Goal: Task Accomplishment & Management: Manage account settings

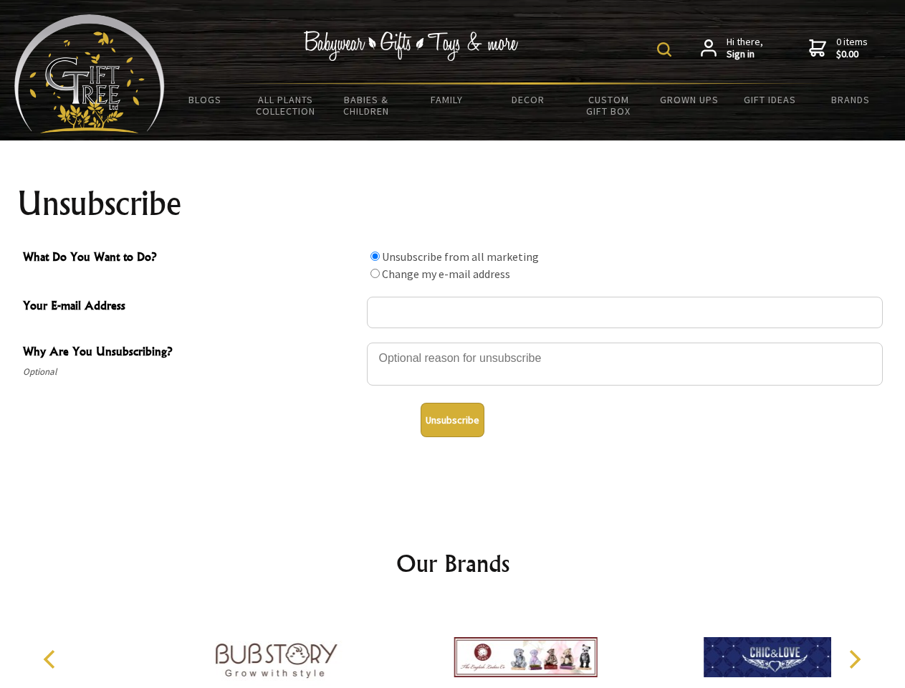
click at [666, 49] on img at bounding box center [664, 49] width 14 height 14
click at [453, 342] on div at bounding box center [625, 366] width 516 height 50
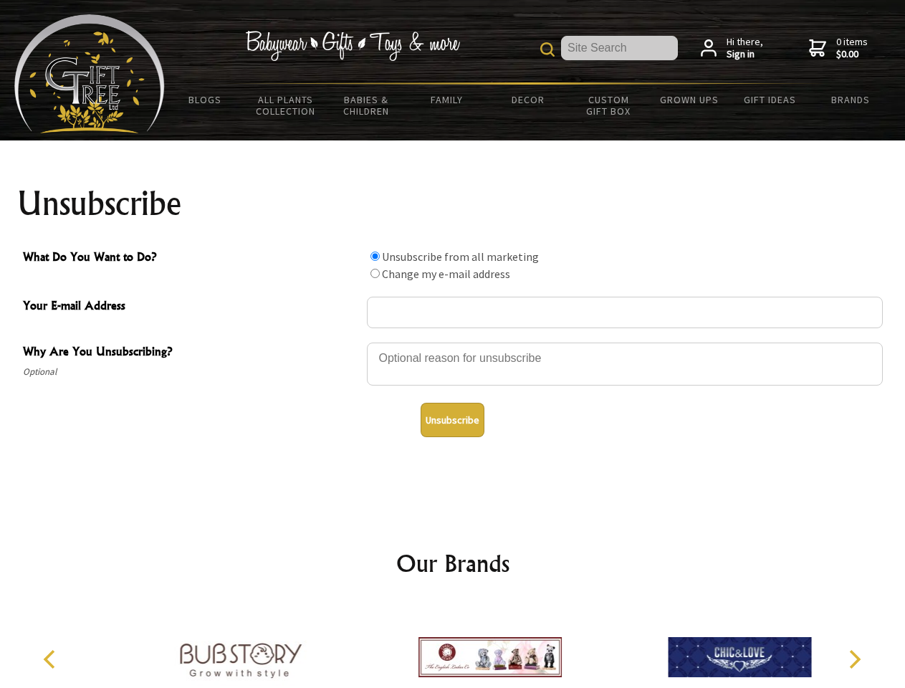
click at [375, 256] on input "What Do You Want to Do?" at bounding box center [374, 255] width 9 height 9
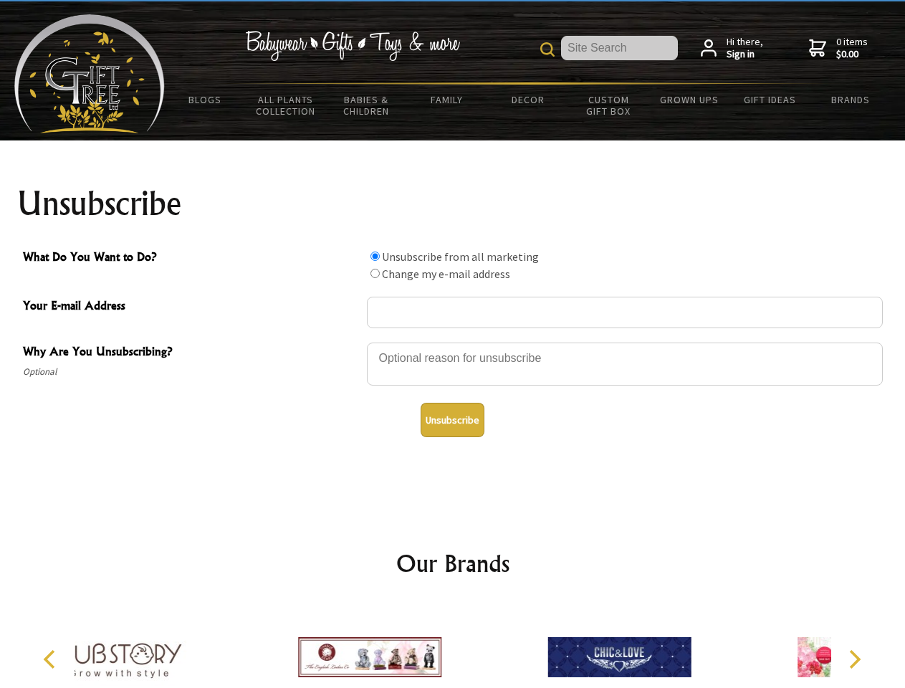
click at [375, 273] on input "What Do You Want to Do?" at bounding box center [374, 273] width 9 height 9
radio input "true"
click at [452, 420] on button "Unsubscribe" at bounding box center [453, 420] width 64 height 34
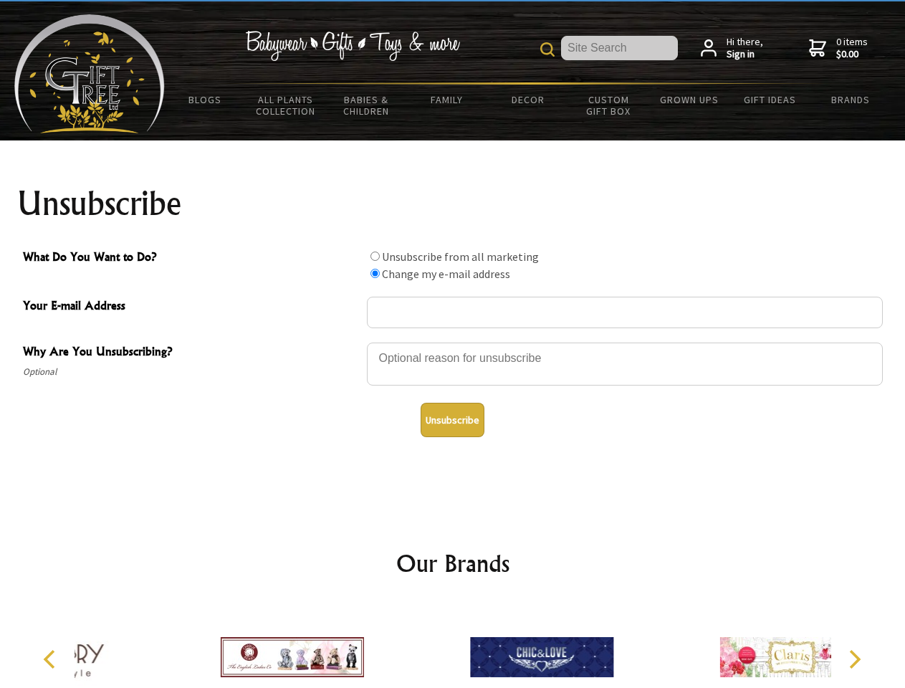
click at [453, 646] on div at bounding box center [541, 659] width 249 height 112
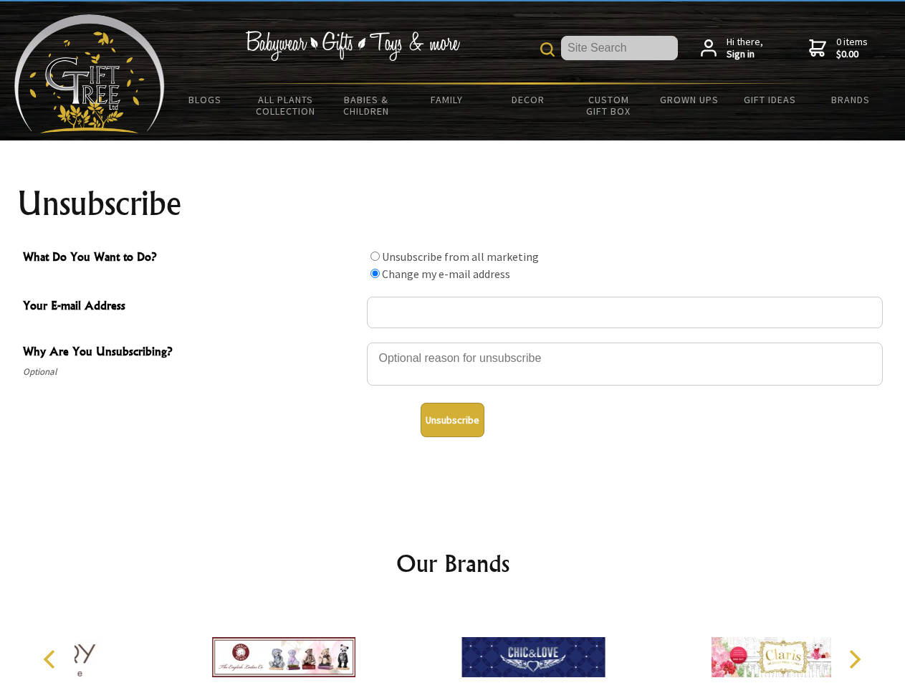
click at [52, 659] on icon "Previous" at bounding box center [51, 659] width 19 height 19
click at [854, 659] on icon "Next" at bounding box center [853, 659] width 19 height 19
